Goal: Complete application form

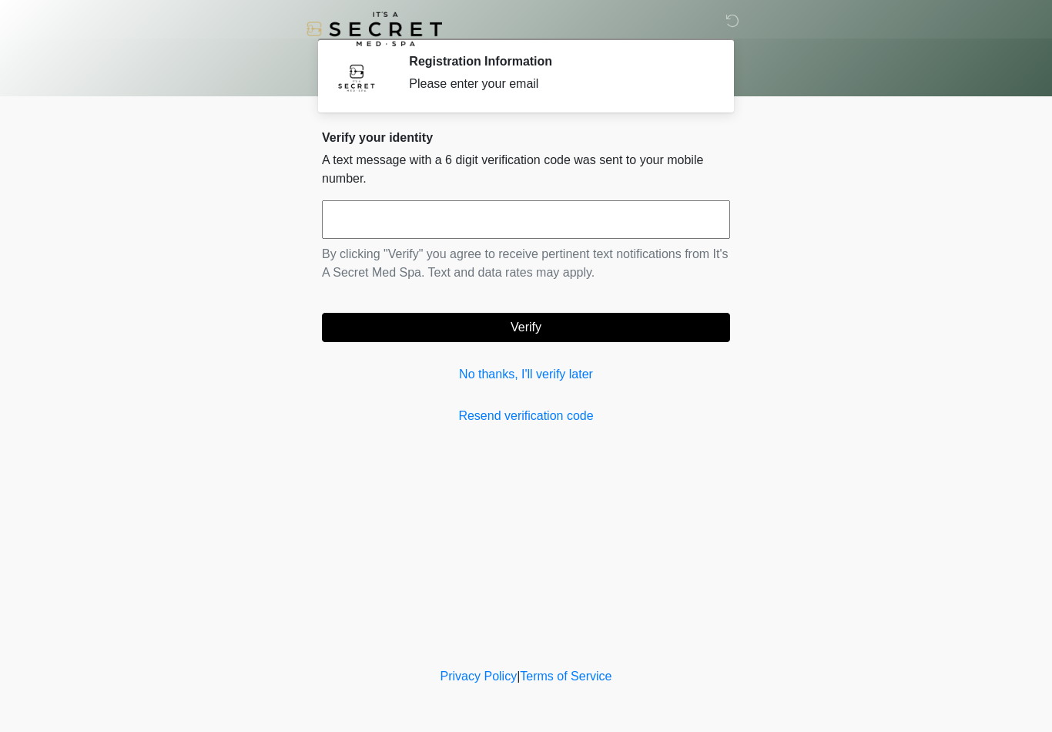
click at [555, 379] on link "No thanks, I'll verify later" at bounding box center [526, 374] width 408 height 18
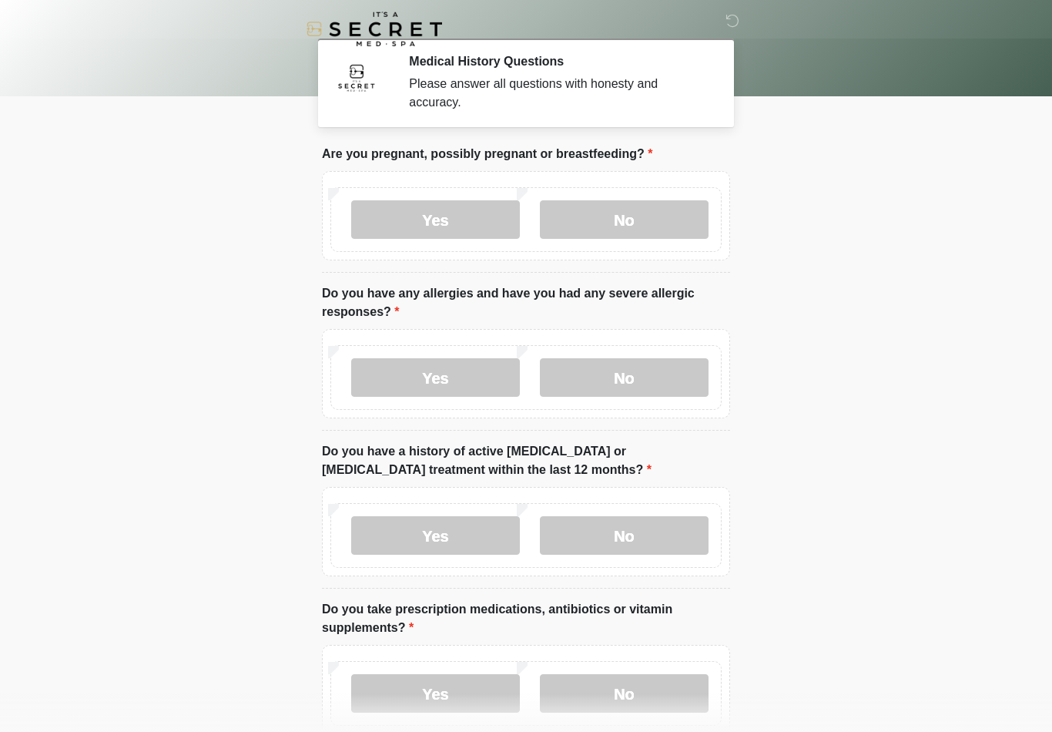
click at [646, 215] on label "No" at bounding box center [624, 219] width 169 height 39
click at [637, 358] on label "No" at bounding box center [624, 377] width 169 height 39
click at [615, 540] on label "No" at bounding box center [624, 535] width 169 height 39
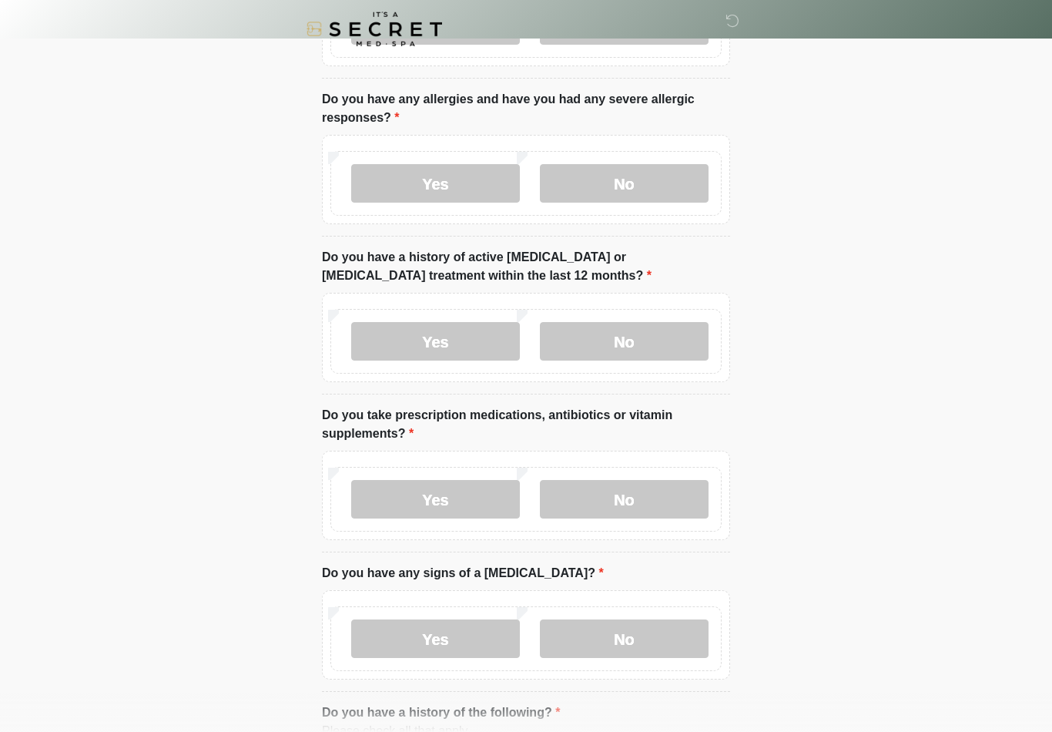
scroll to position [205, 0]
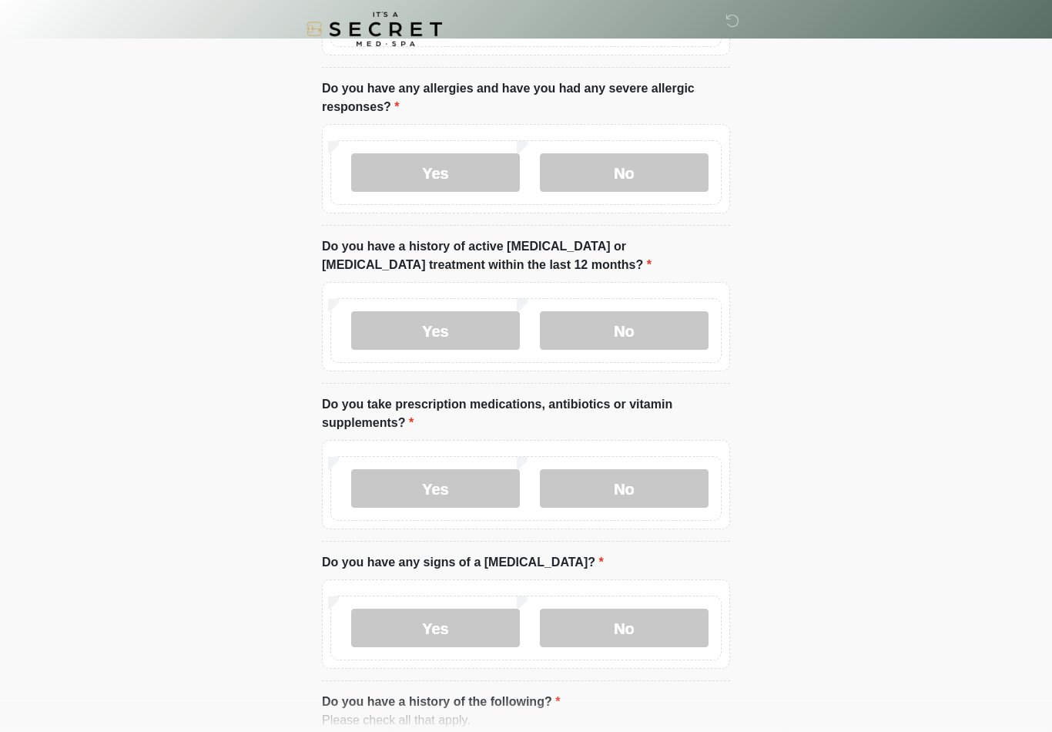
click at [478, 490] on label "Yes" at bounding box center [435, 488] width 169 height 39
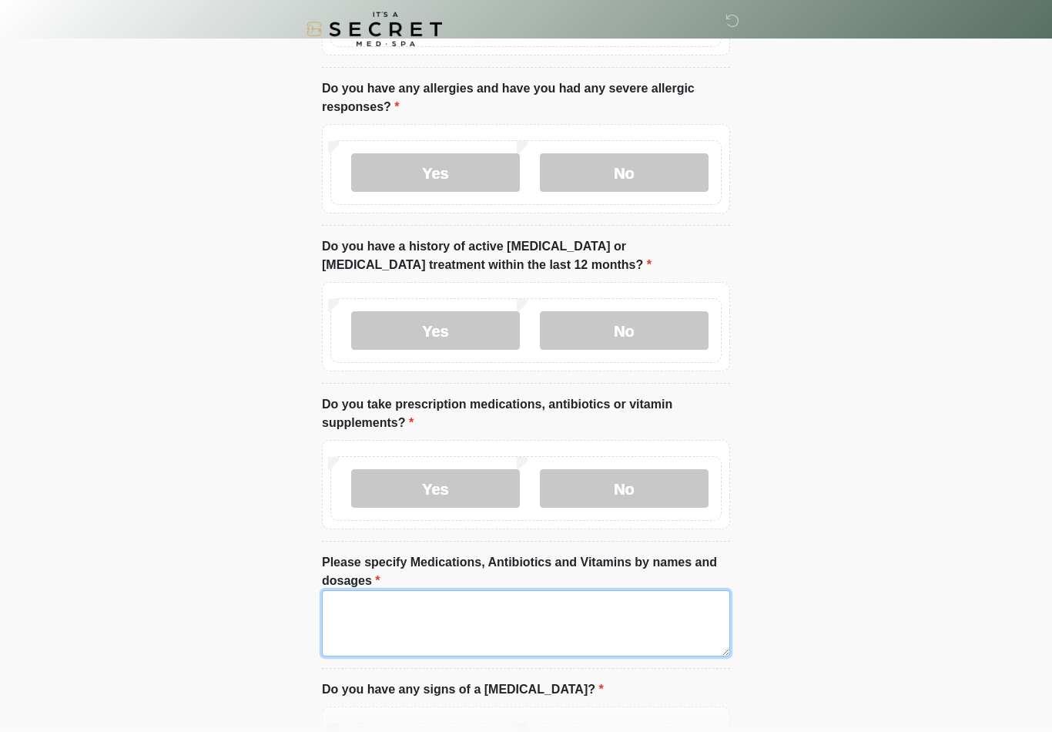
click at [485, 626] on textarea "Please specify Medications, Antibiotics and Vitamins by names and dosages" at bounding box center [526, 623] width 408 height 66
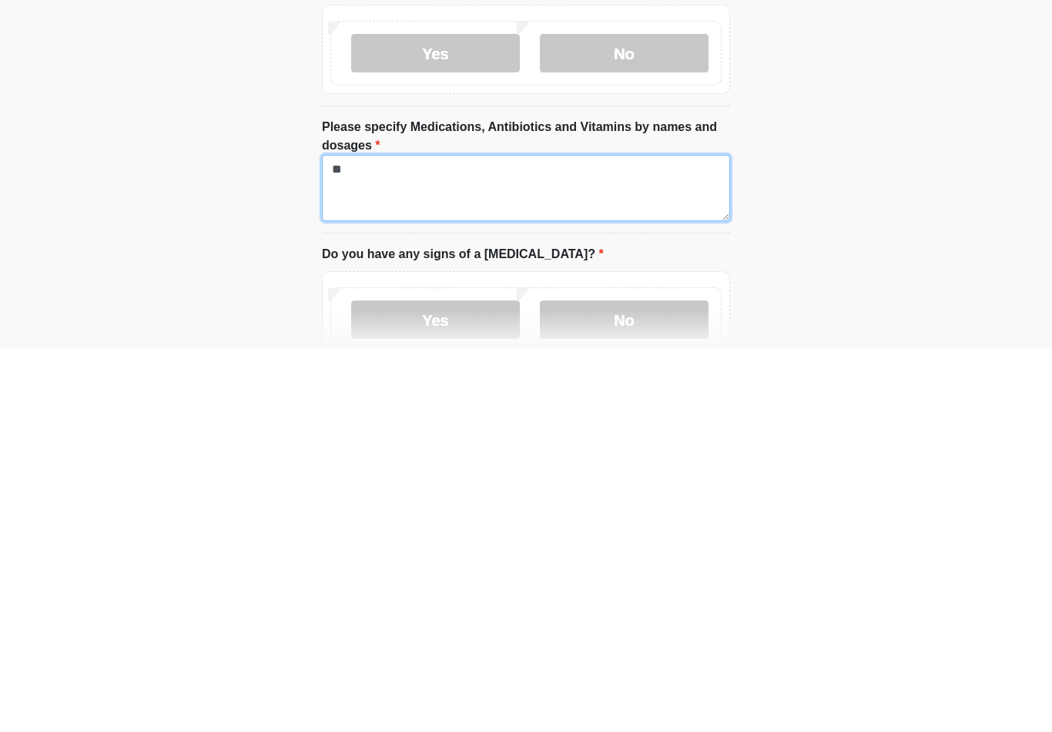
type textarea "*"
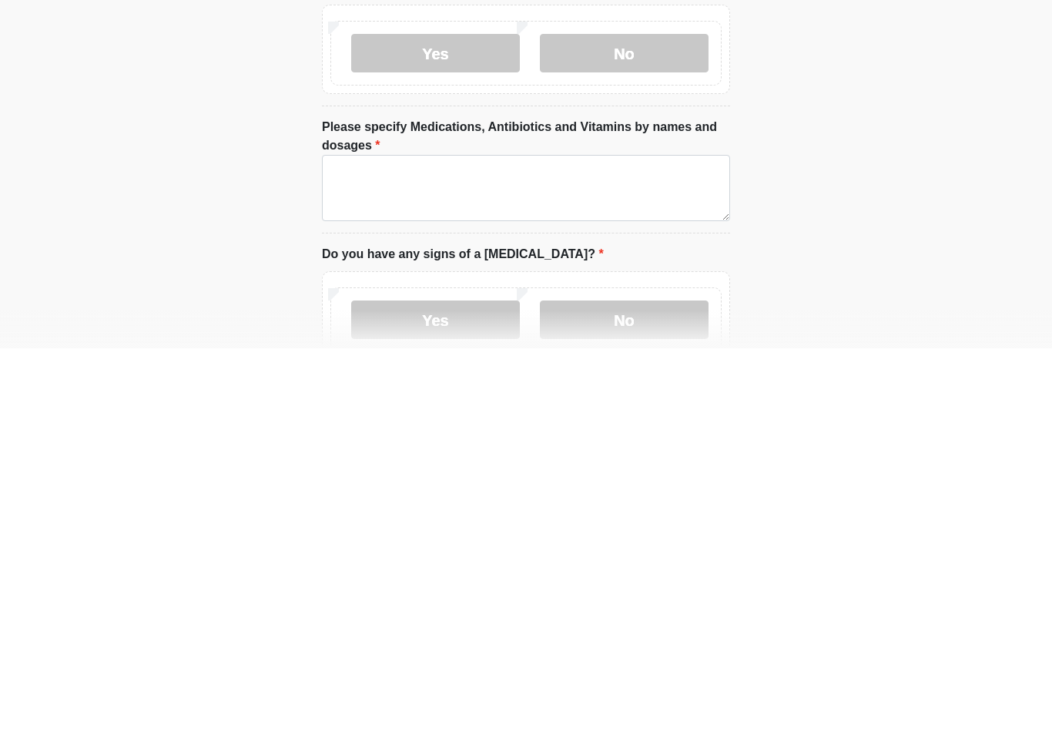
click at [642, 684] on label "No" at bounding box center [624, 703] width 169 height 39
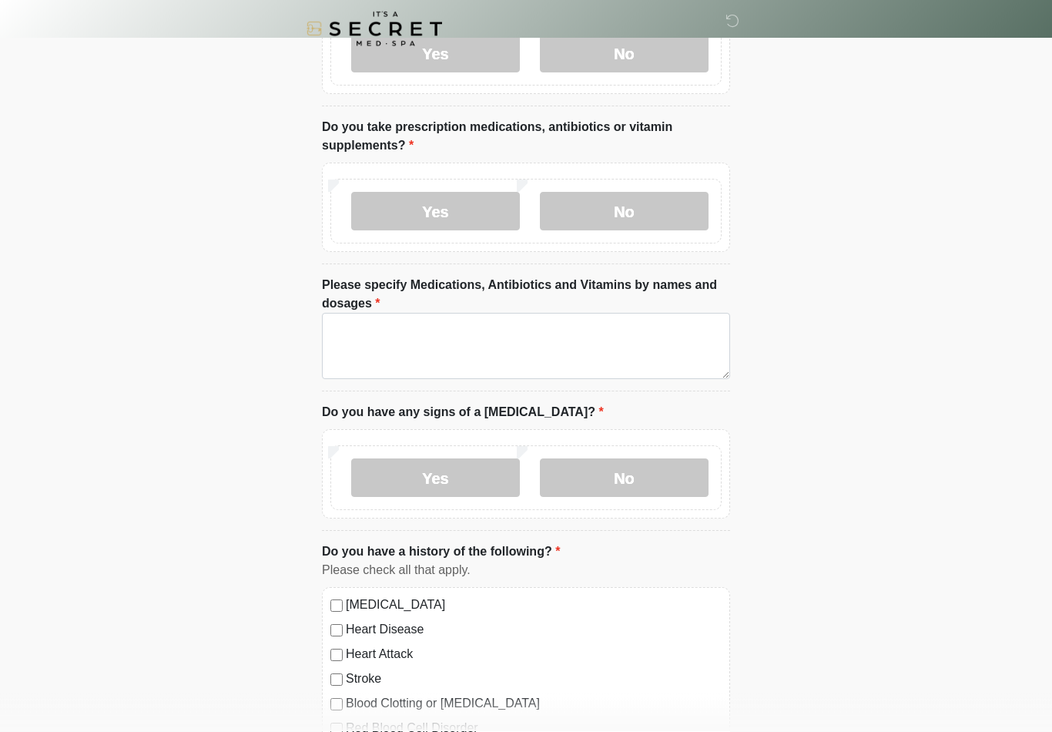
scroll to position [424, 0]
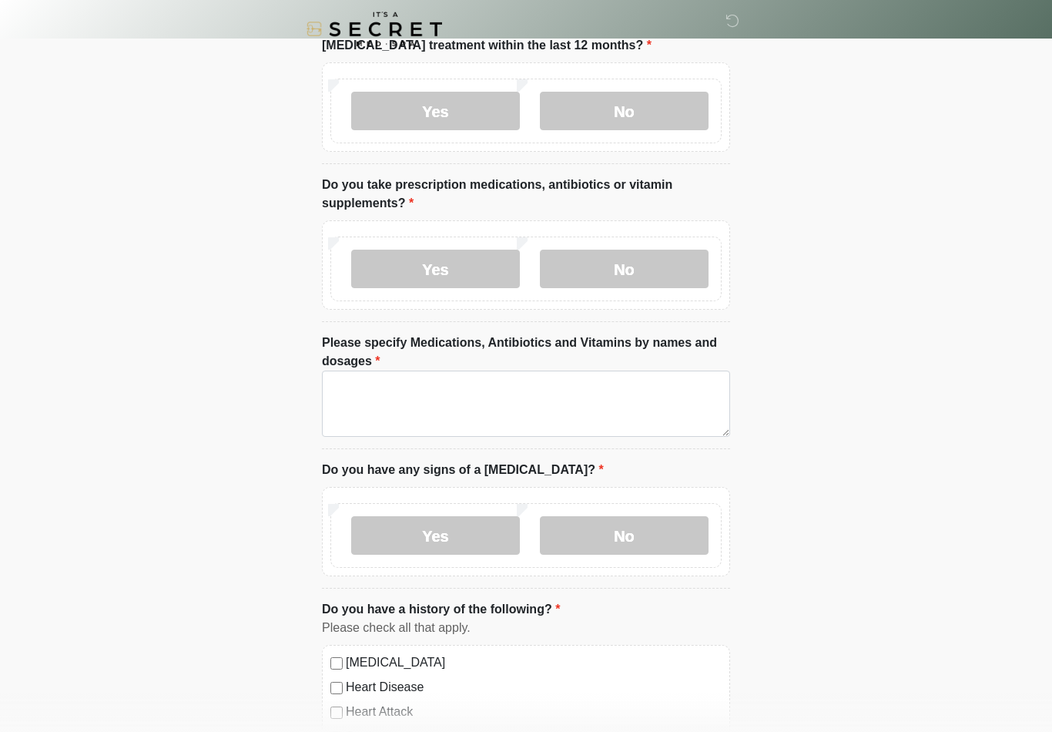
click at [632, 270] on label "No" at bounding box center [624, 269] width 169 height 39
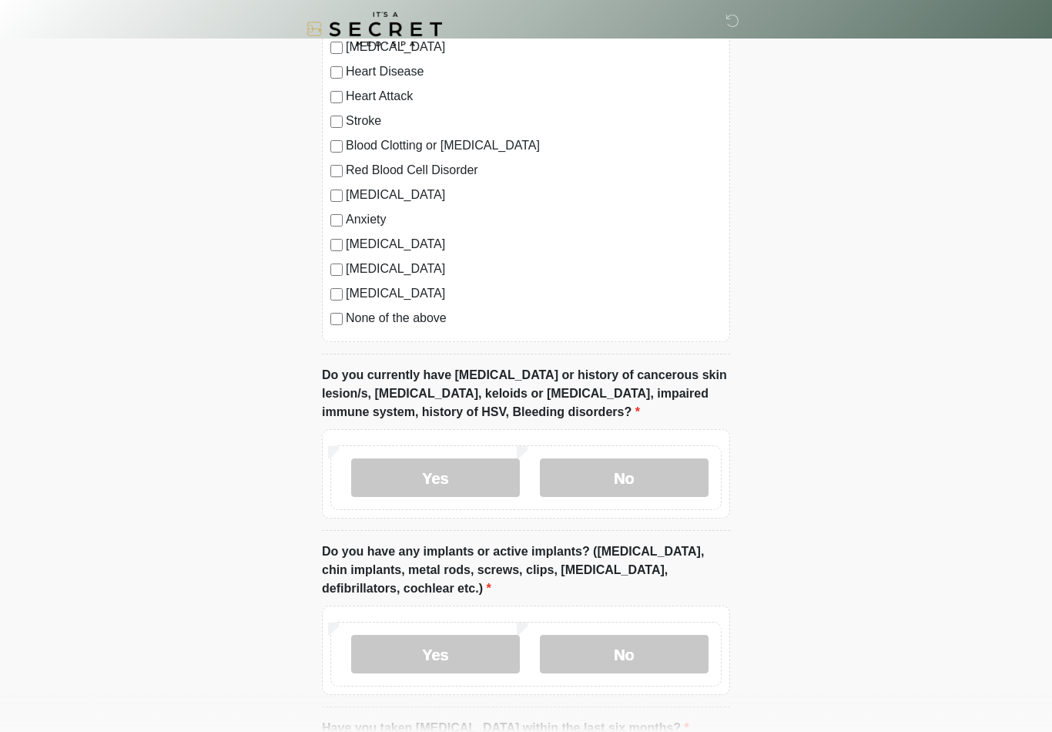
scroll to position [924, 0]
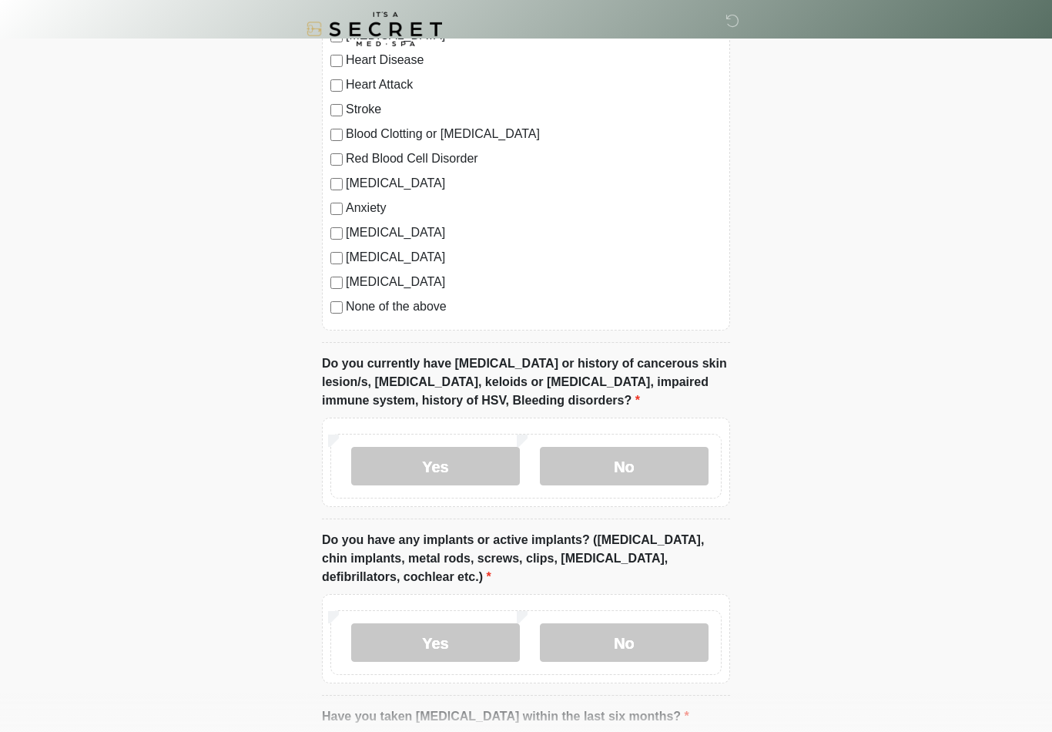
click at [662, 459] on label "No" at bounding box center [624, 466] width 169 height 39
click at [625, 643] on label "No" at bounding box center [624, 642] width 169 height 39
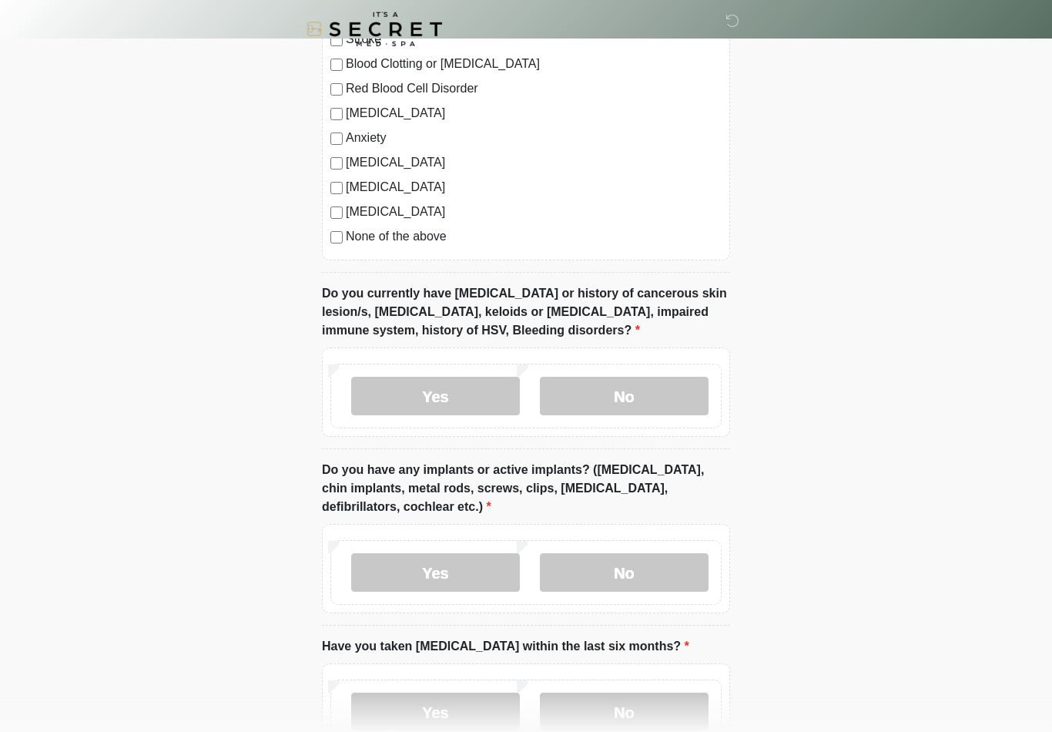
scroll to position [1125, 0]
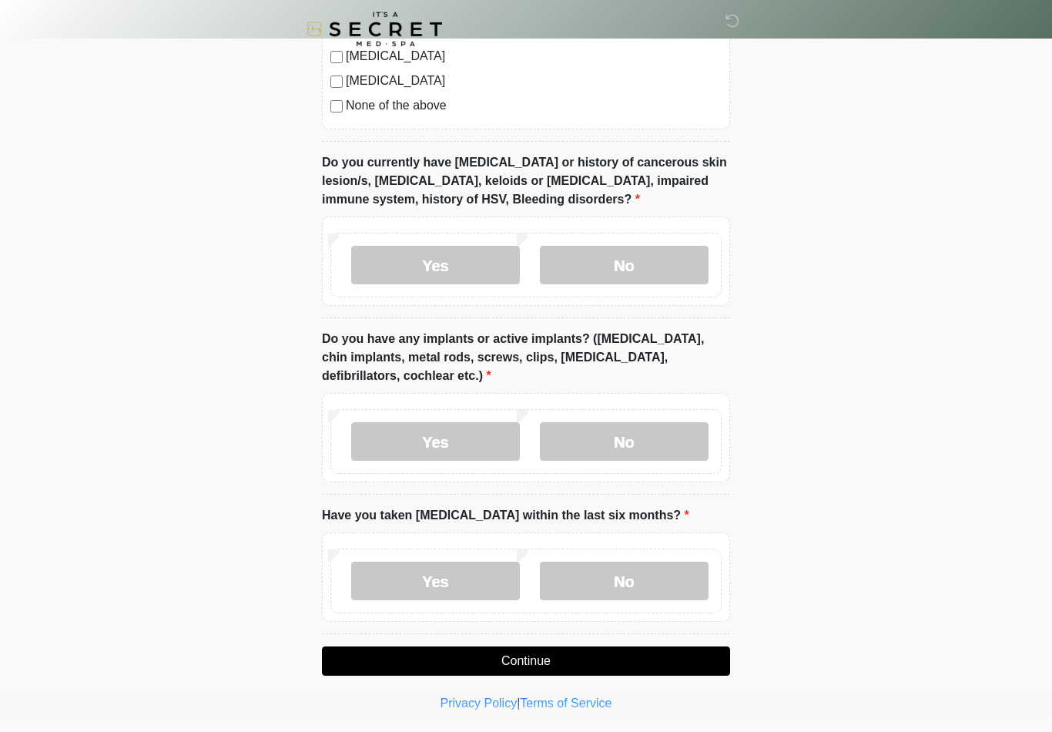
click at [625, 576] on label "No" at bounding box center [624, 581] width 169 height 39
click at [550, 659] on button "Continue" at bounding box center [526, 660] width 408 height 29
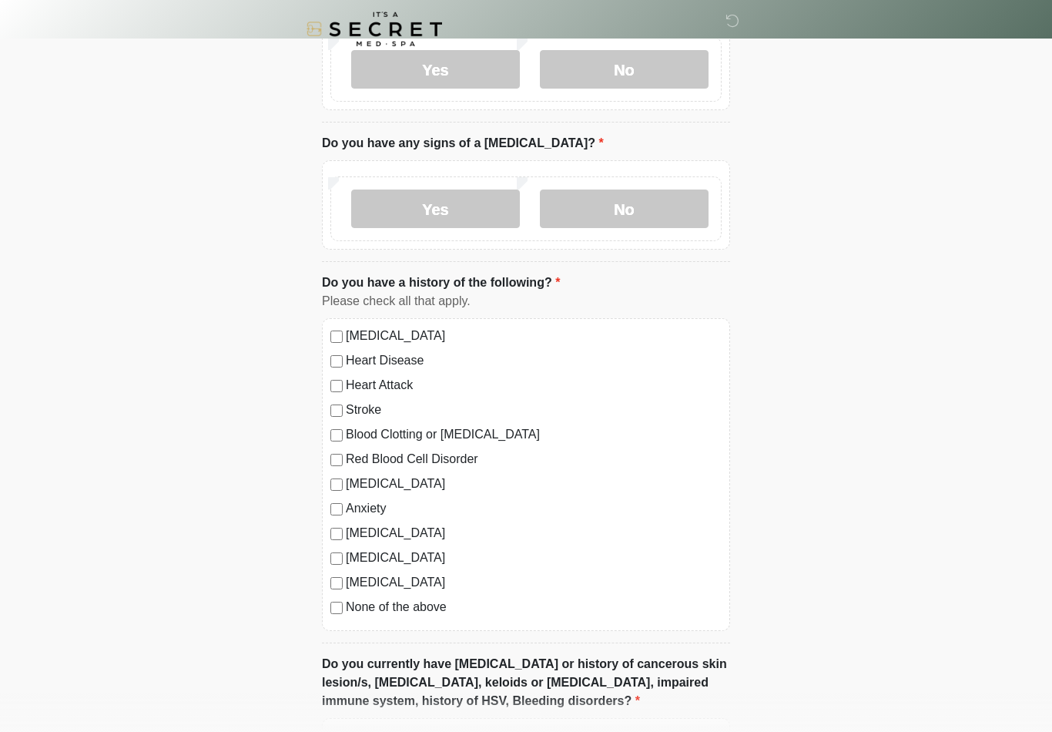
scroll to position [0, 0]
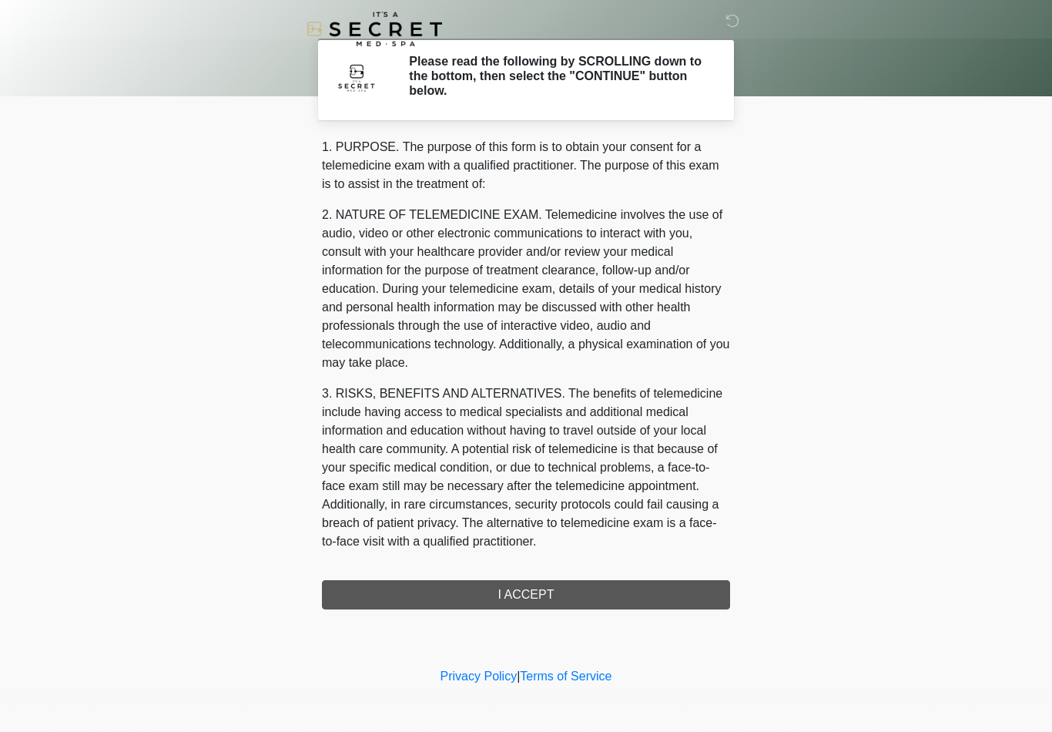
click at [583, 593] on div "1. PURPOSE. The purpose of this form is to obtain your consent for a telemedici…" at bounding box center [526, 373] width 408 height 471
click at [547, 595] on div "1. PURPOSE. The purpose of this form is to obtain your consent for a telemedici…" at bounding box center [526, 373] width 408 height 471
click at [528, 589] on div "1. PURPOSE. The purpose of this form is to obtain your consent for a telemedici…" at bounding box center [526, 373] width 408 height 471
click at [548, 594] on div "1. PURPOSE. The purpose of this form is to obtain your consent for a telemedici…" at bounding box center [526, 373] width 408 height 471
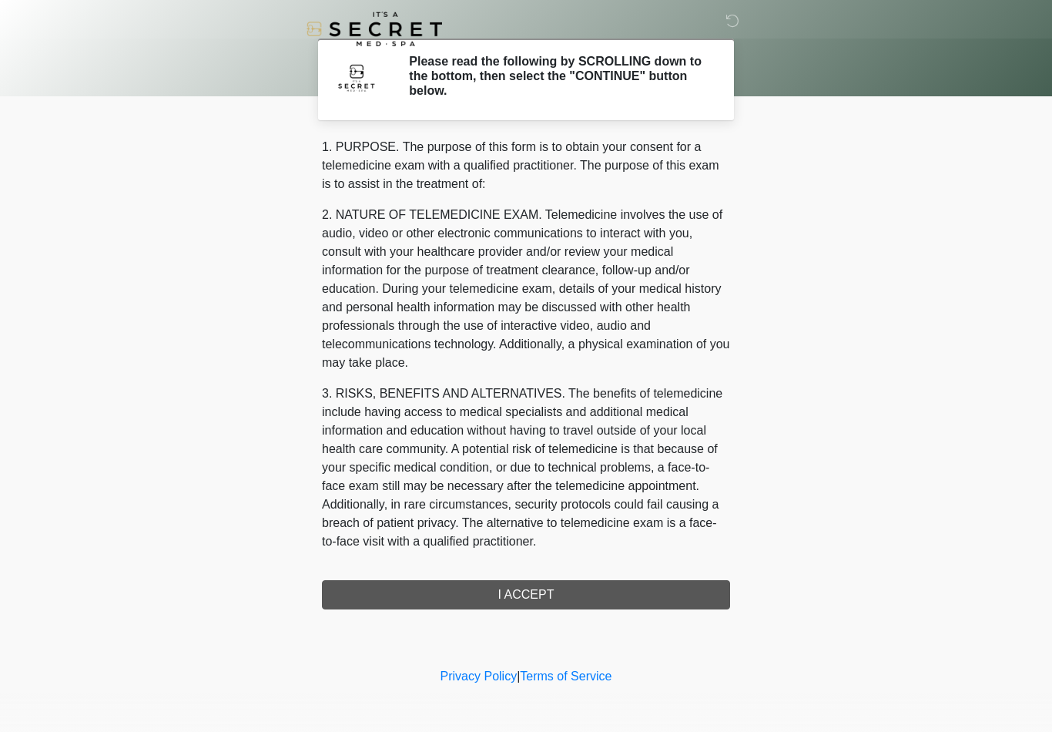
click at [542, 599] on div "1. PURPOSE. The purpose of this form is to obtain your consent for a telemedici…" at bounding box center [526, 373] width 408 height 471
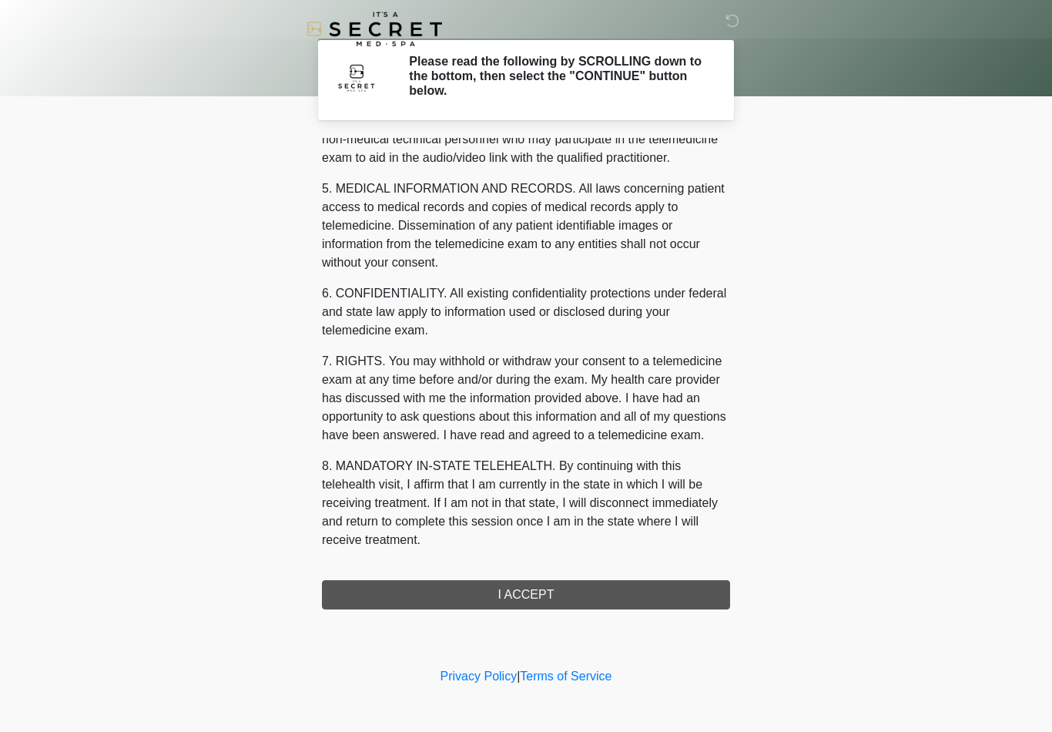
scroll to position [470, 0]
click at [554, 591] on button "I ACCEPT" at bounding box center [526, 594] width 408 height 29
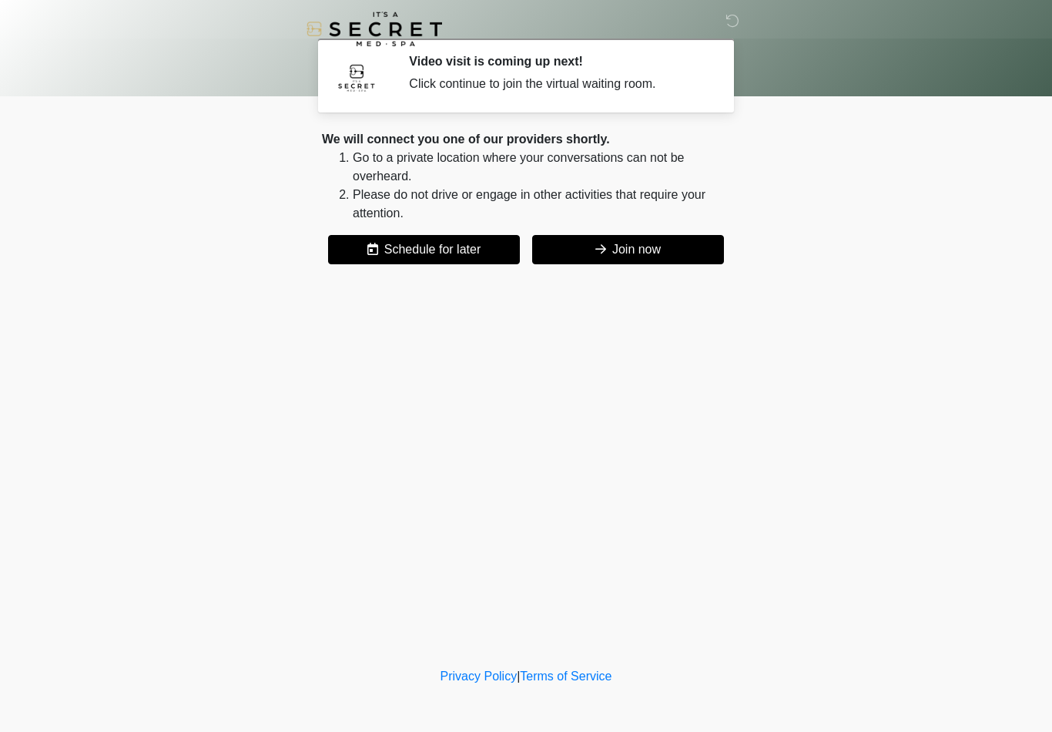
click at [646, 255] on button "Join now" at bounding box center [628, 249] width 192 height 29
